Goal: Information Seeking & Learning: Learn about a topic

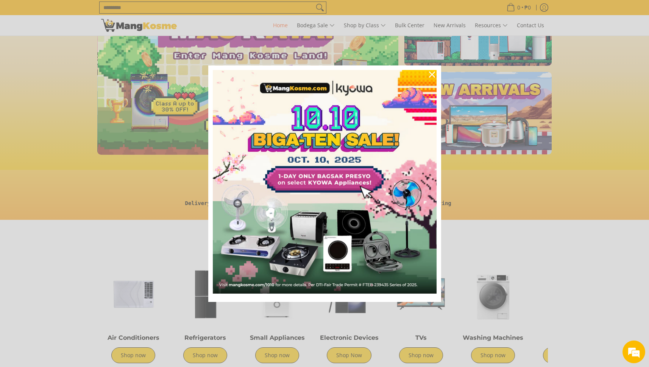
scroll to position [0, 301]
click at [359, 156] on img "Marketing offer form" at bounding box center [325, 182] width 224 height 224
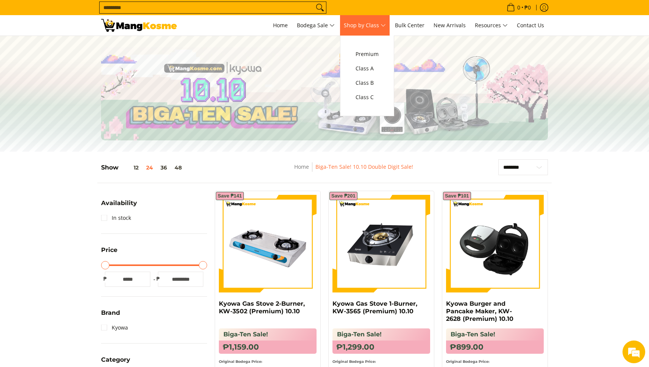
scroll to position [0, 0]
click at [369, 81] on span "Class B" at bounding box center [366, 82] width 23 height 9
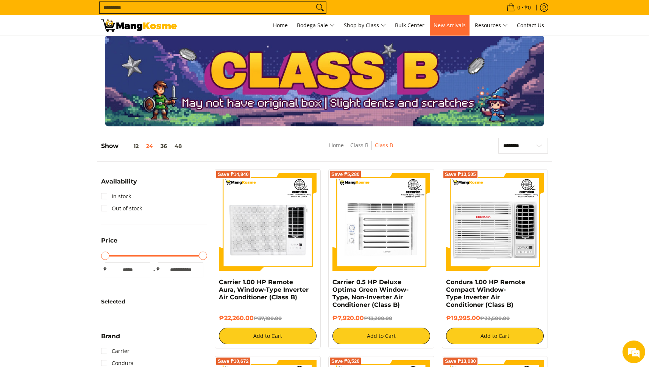
scroll to position [10, 0]
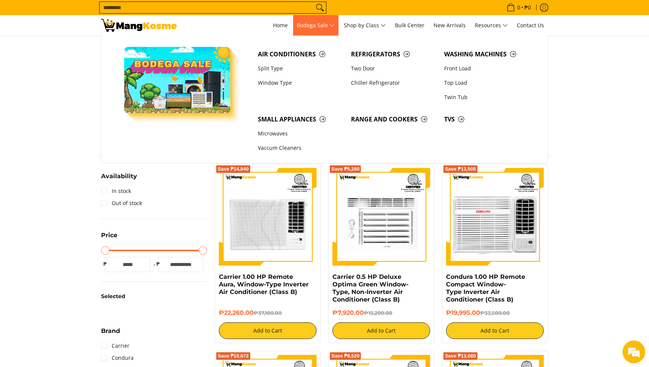
click at [321, 24] on span "Bodega Sale" at bounding box center [316, 25] width 38 height 9
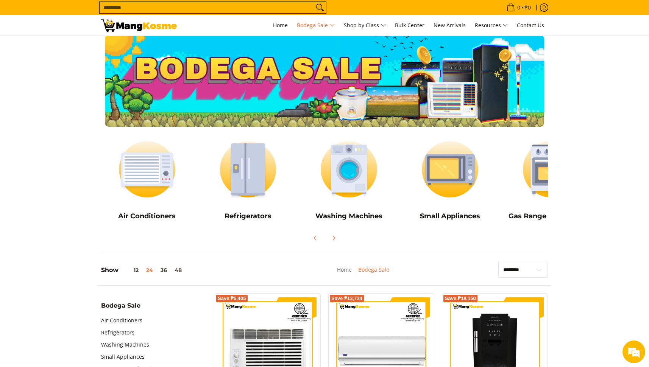
scroll to position [3, 0]
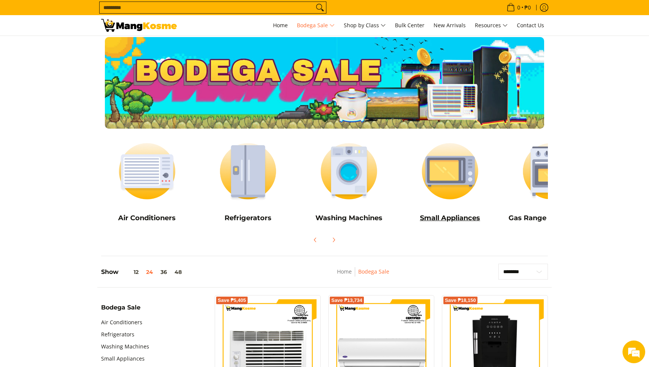
click at [443, 181] on img at bounding box center [450, 171] width 94 height 70
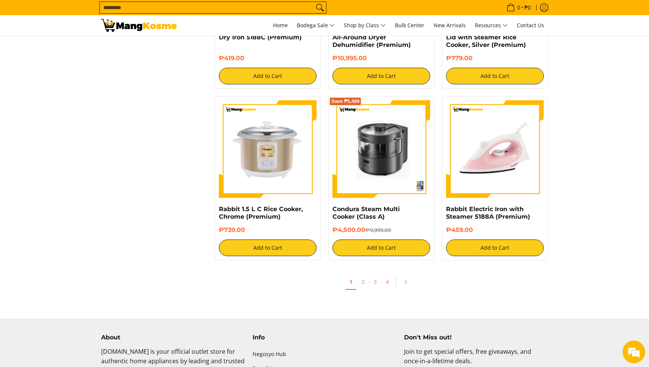
scroll to position [1304, 0]
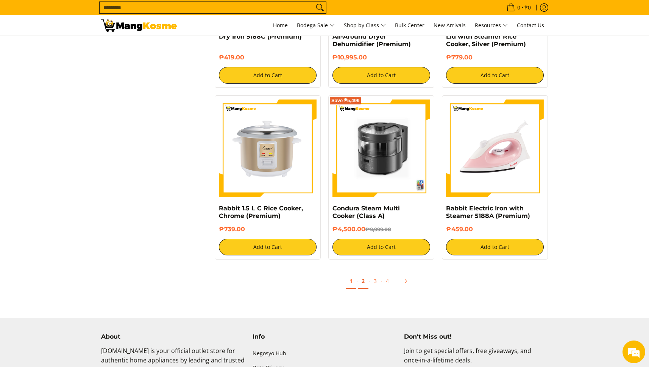
click at [363, 281] on link "2" at bounding box center [363, 282] width 11 height 16
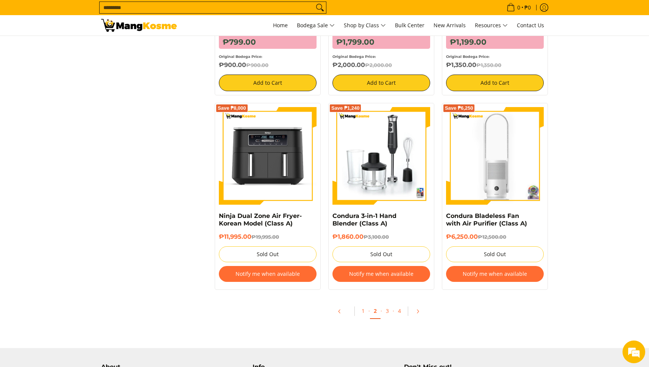
scroll to position [887, 0]
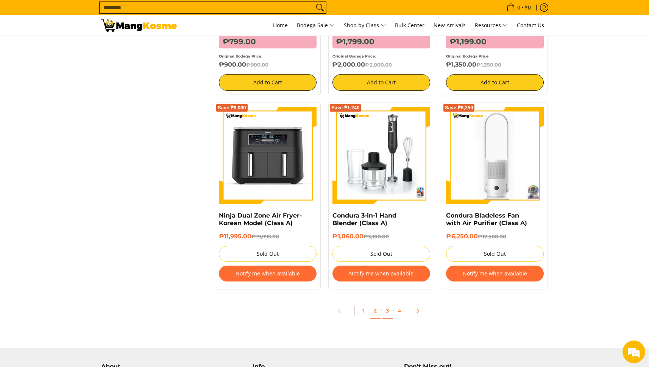
click at [388, 311] on link "3" at bounding box center [387, 311] width 11 height 16
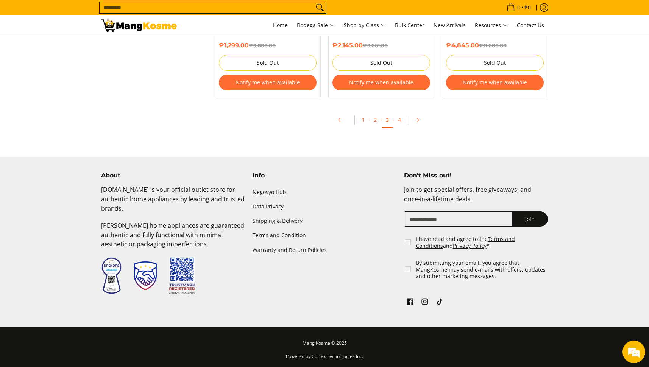
scroll to position [1662, 0]
